Goal: Task Accomplishment & Management: Manage account settings

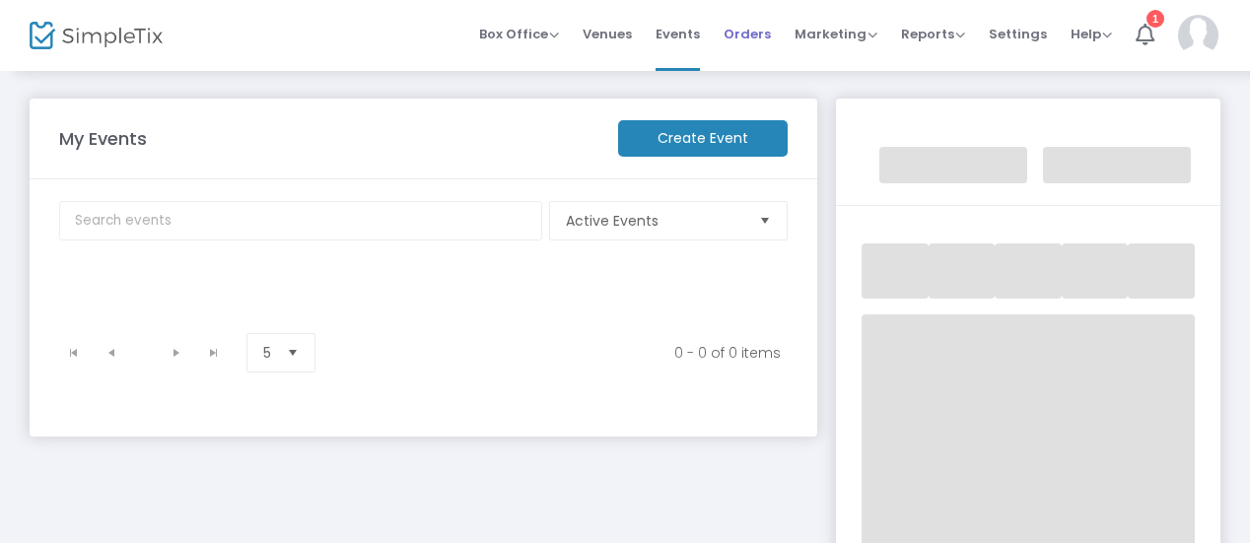
click at [771, 15] on span "Orders" at bounding box center [747, 34] width 47 height 50
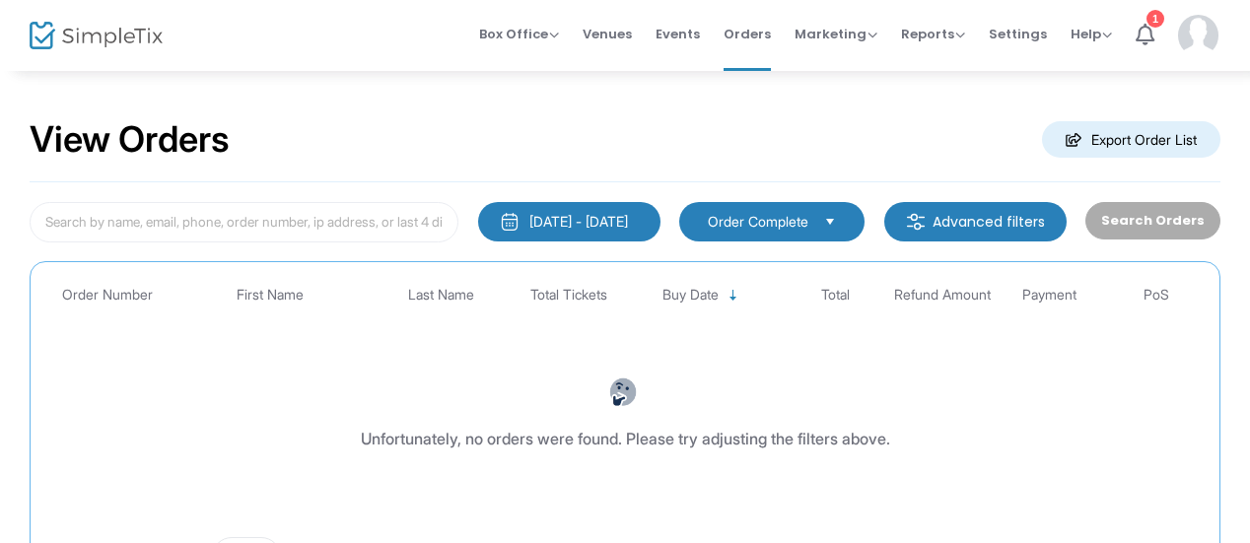
click at [1203, 33] on img at bounding box center [1198, 35] width 40 height 41
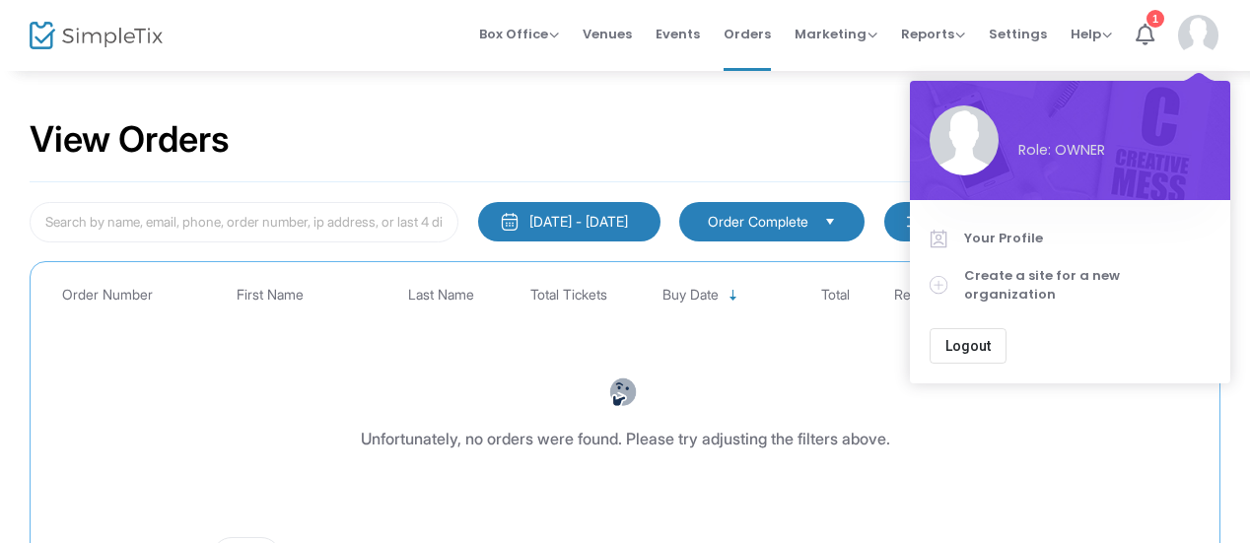
click at [971, 338] on span "Logout" at bounding box center [967, 346] width 45 height 16
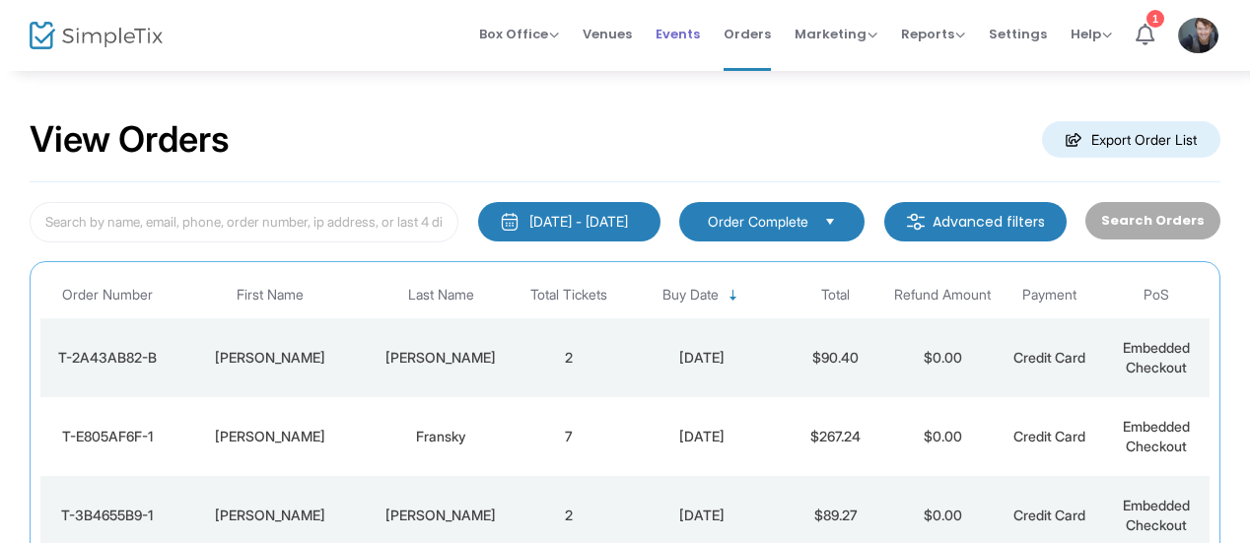
click at [692, 34] on span "Events" at bounding box center [678, 34] width 44 height 50
